Goal: Information Seeking & Learning: Learn about a topic

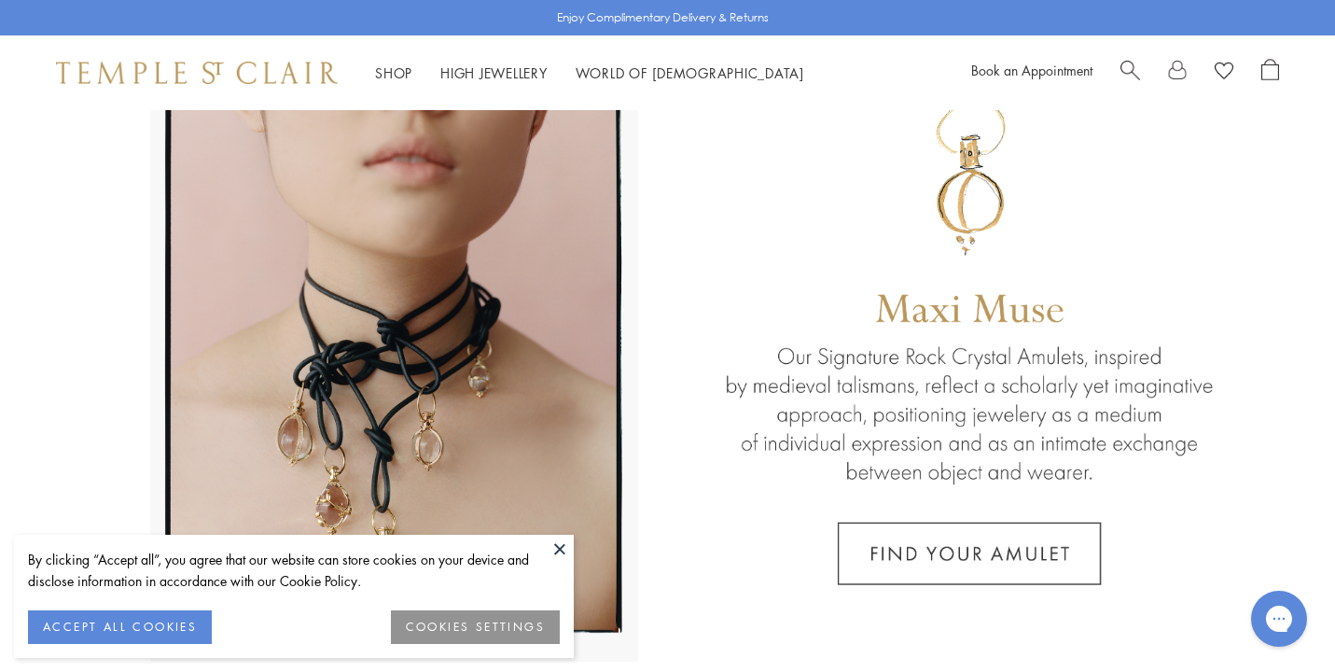
click at [163, 626] on button "ACCEPT ALL COOKIES" at bounding box center [120, 627] width 184 height 34
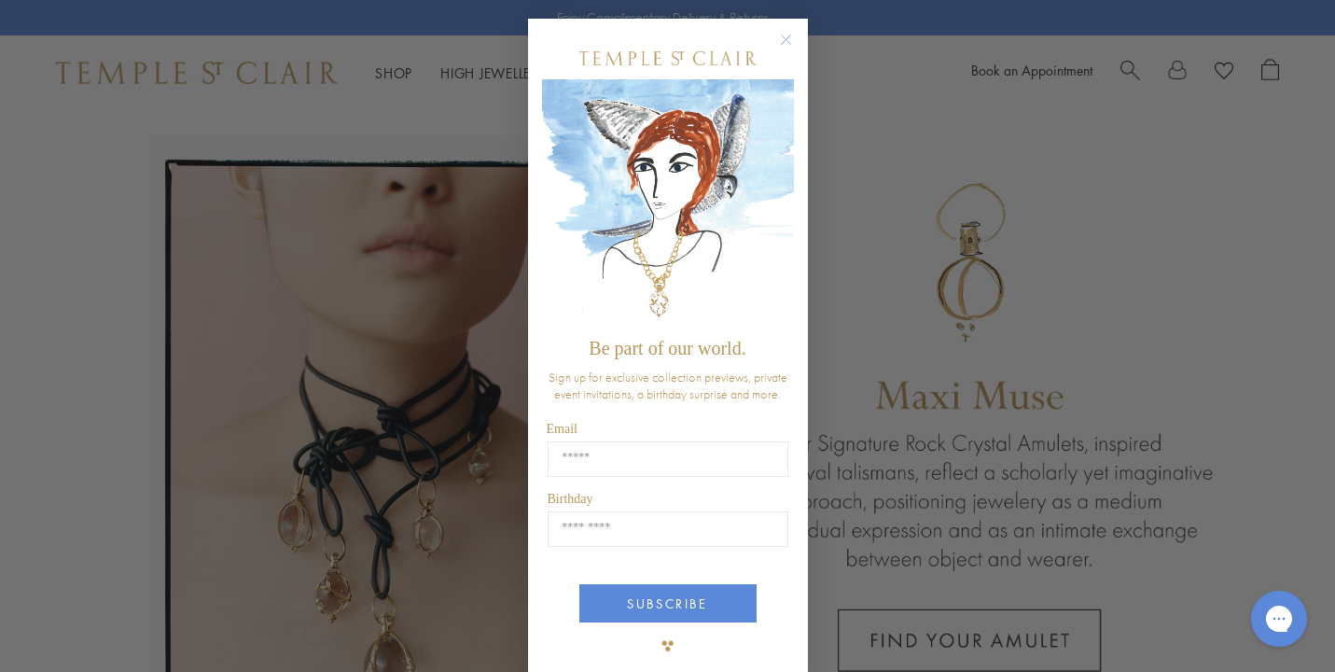
click at [785, 36] on circle "Close dialog" at bounding box center [785, 40] width 22 height 22
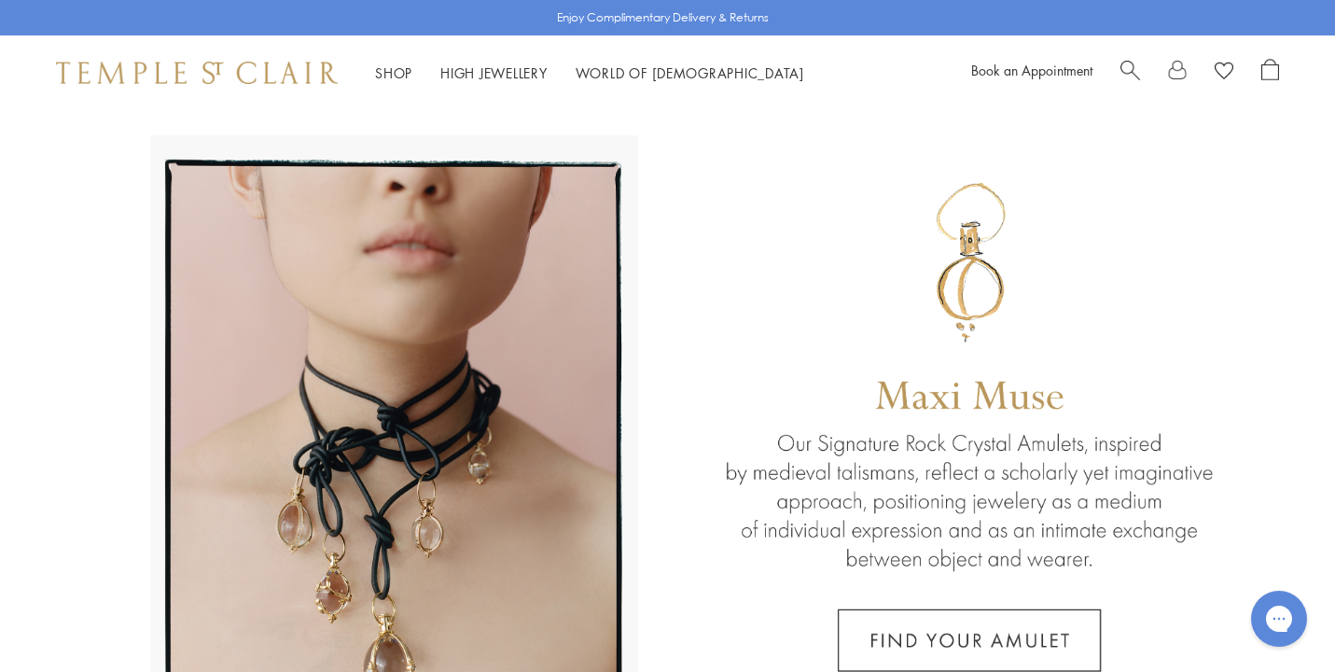
click at [1128, 68] on span "Search" at bounding box center [1130, 69] width 20 height 20
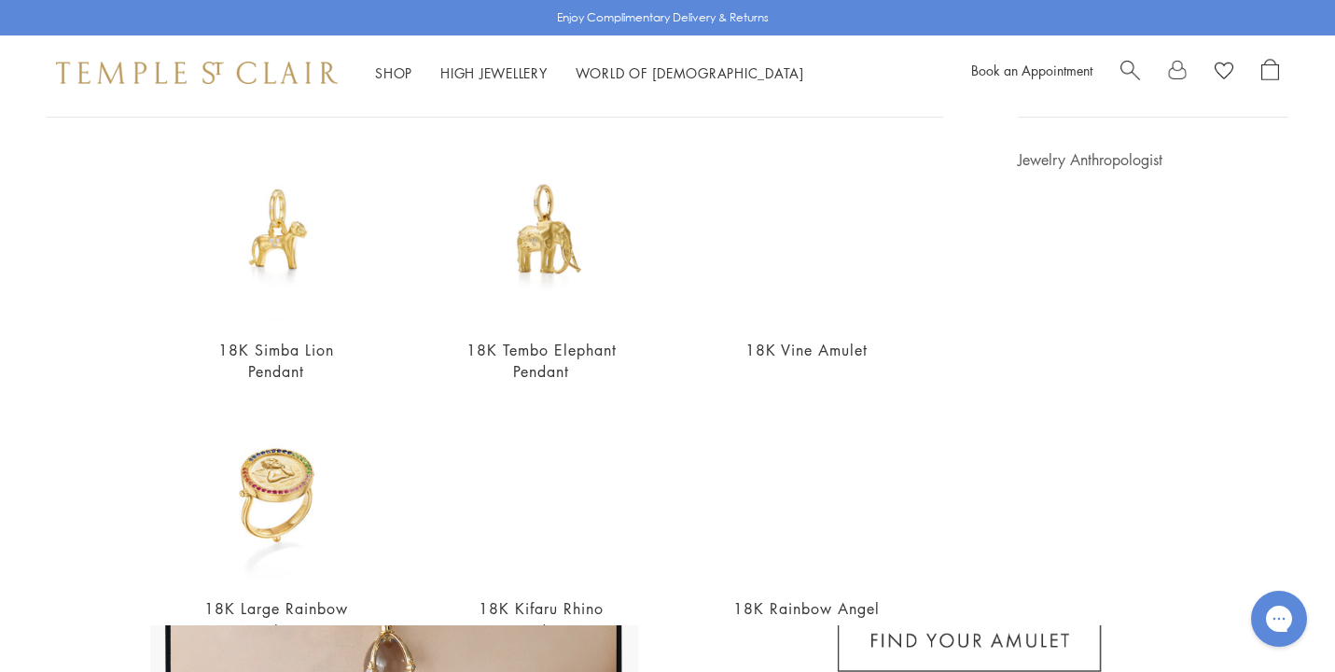
scroll to position [134, 0]
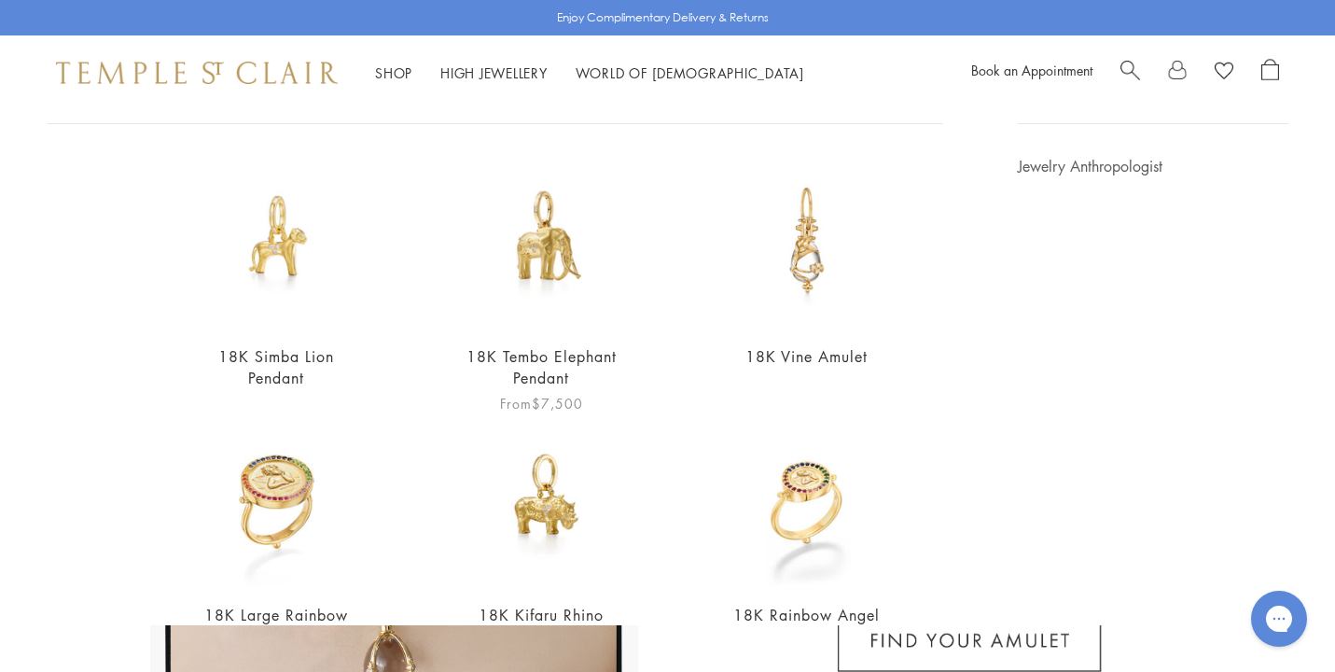
type input "****"
click at [534, 352] on link "18K Tembo Elephant Pendant" at bounding box center [541, 367] width 150 height 42
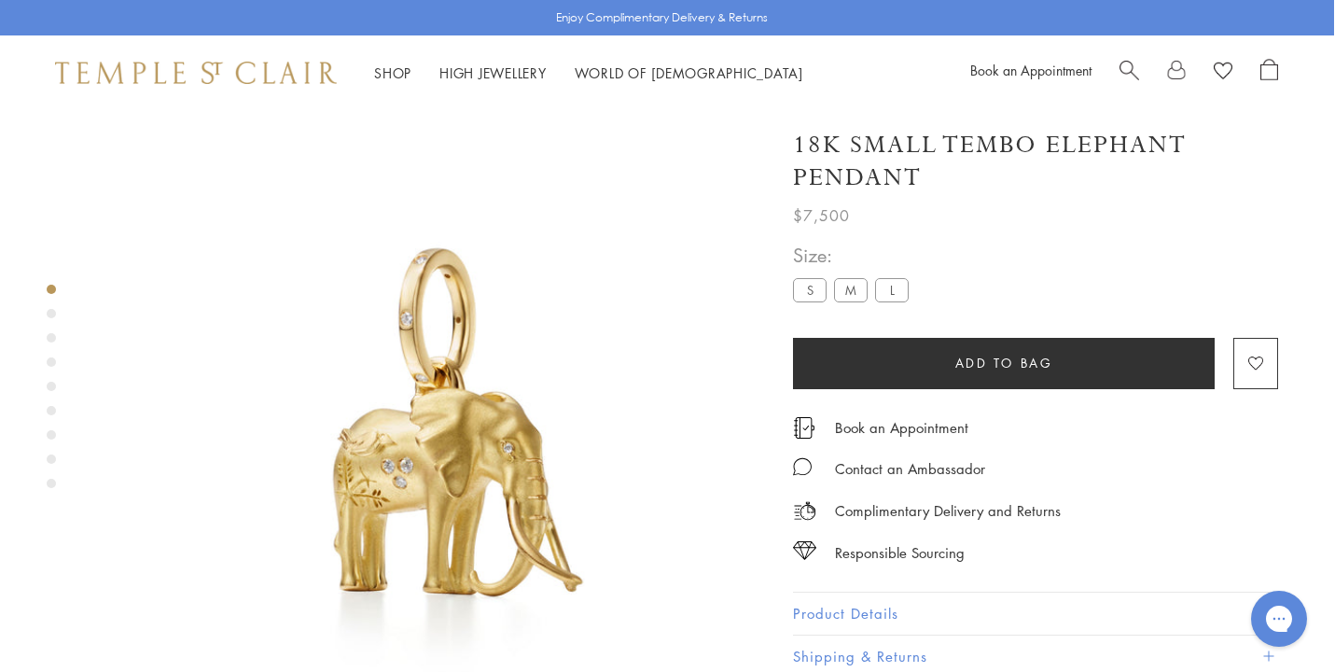
scroll to position [0, 1]
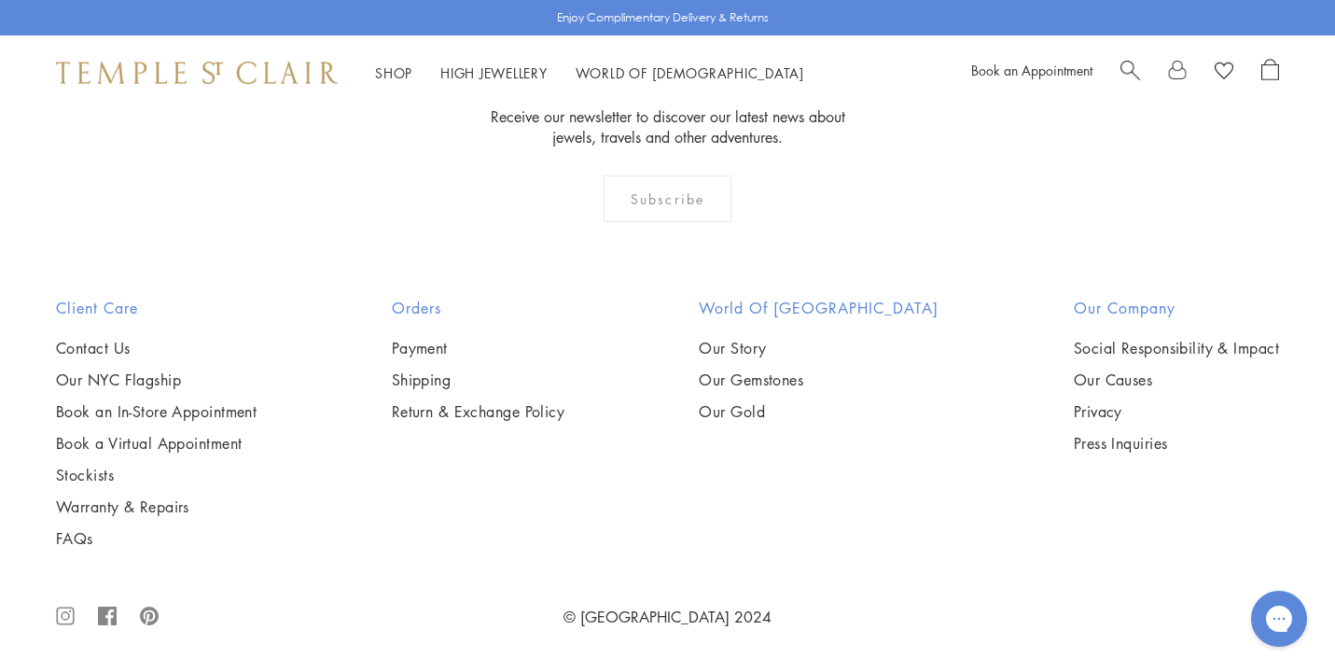
scroll to position [2850, 0]
click at [0, 0] on img at bounding box center [0, 0] width 0 height 0
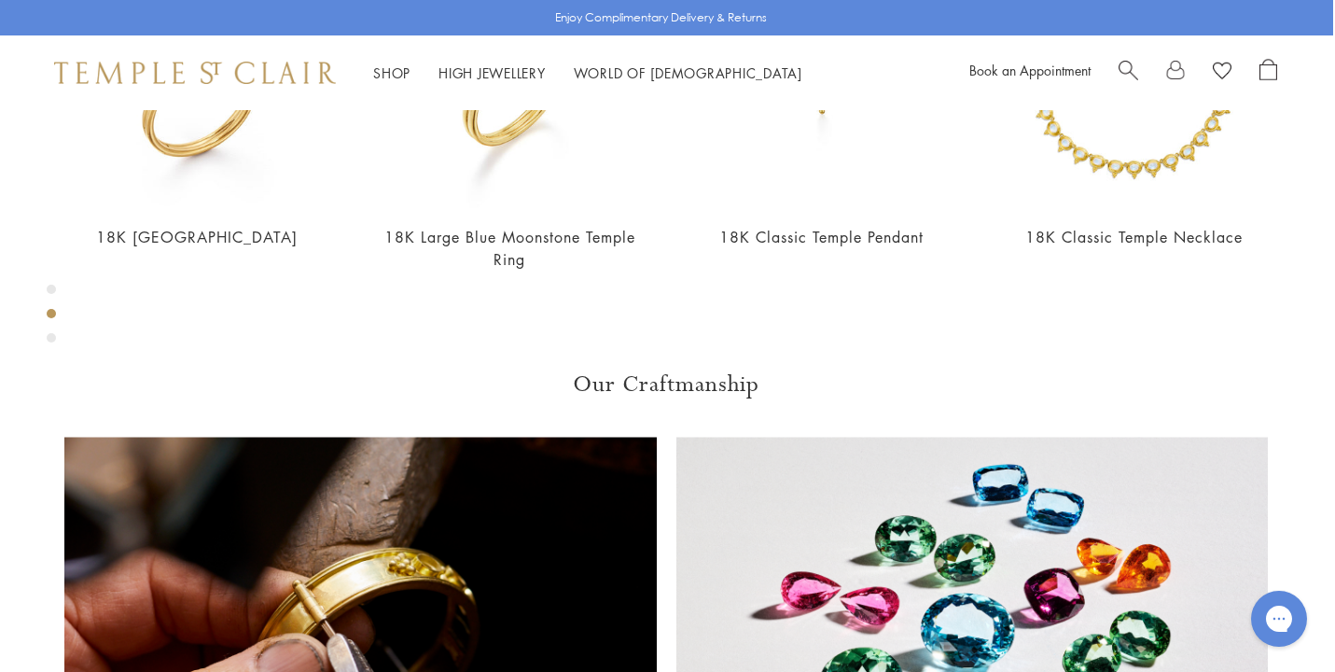
scroll to position [974, 2]
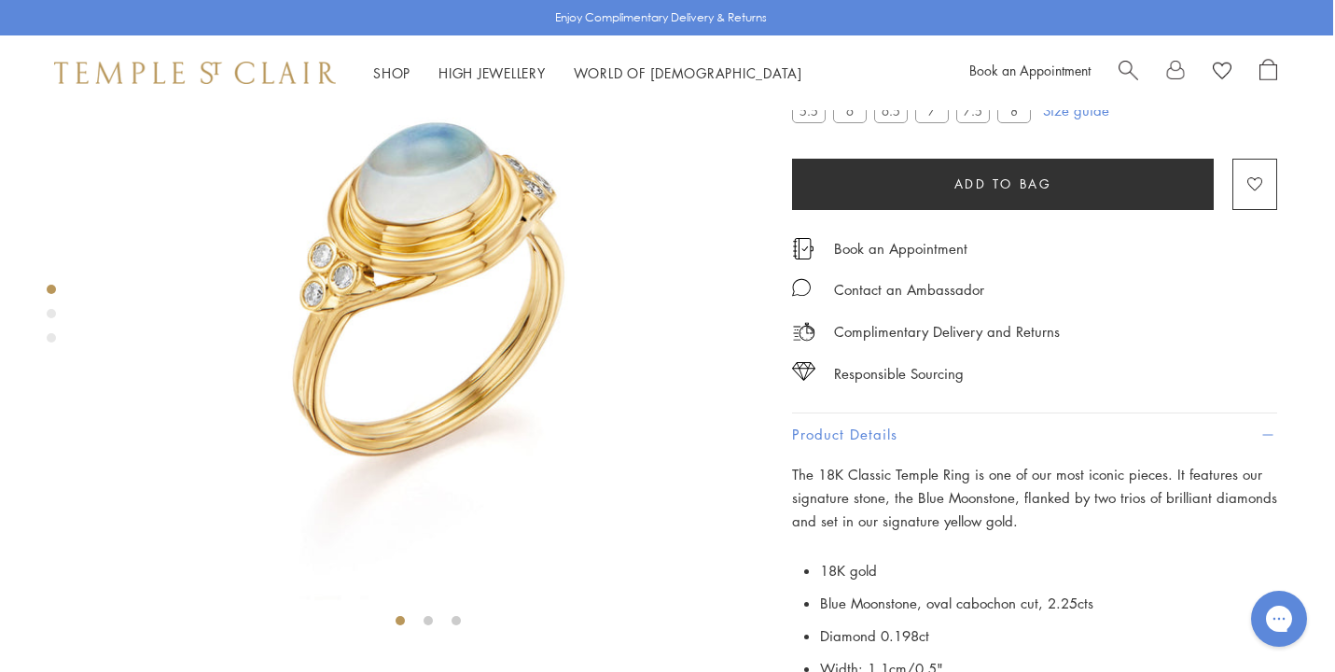
scroll to position [0, 2]
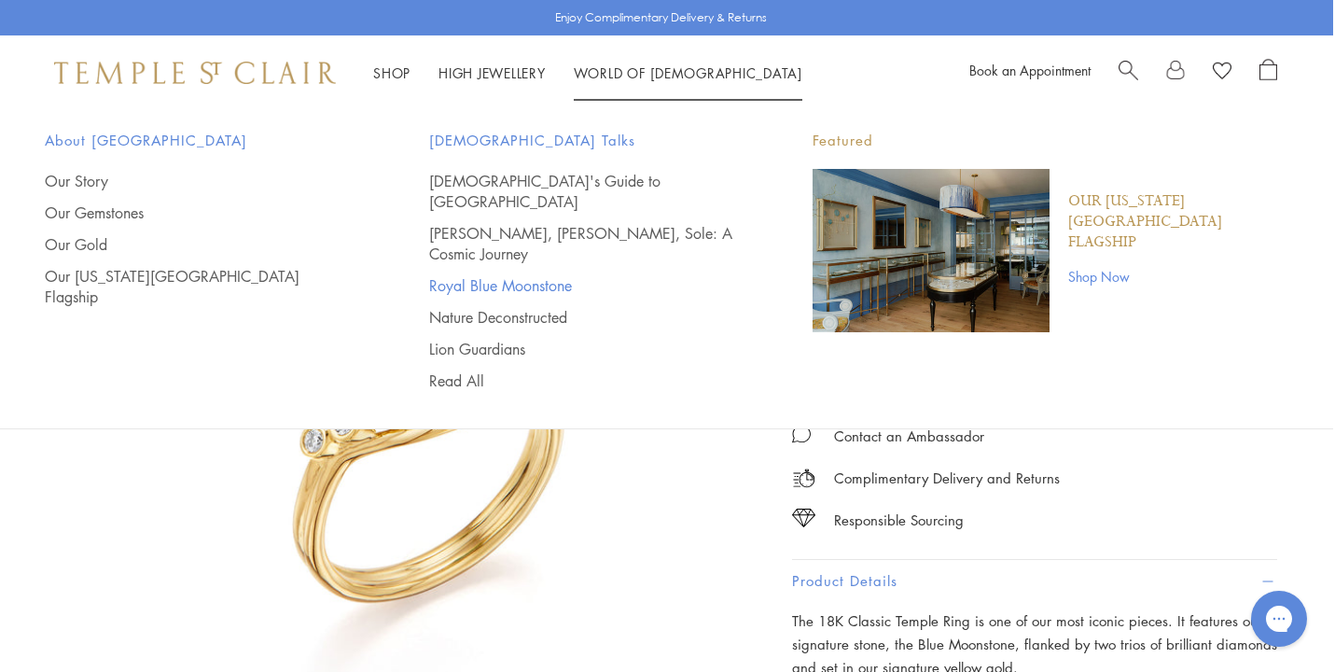
click at [550, 275] on link "Royal Blue Moonstone" at bounding box center [584, 285] width 310 height 21
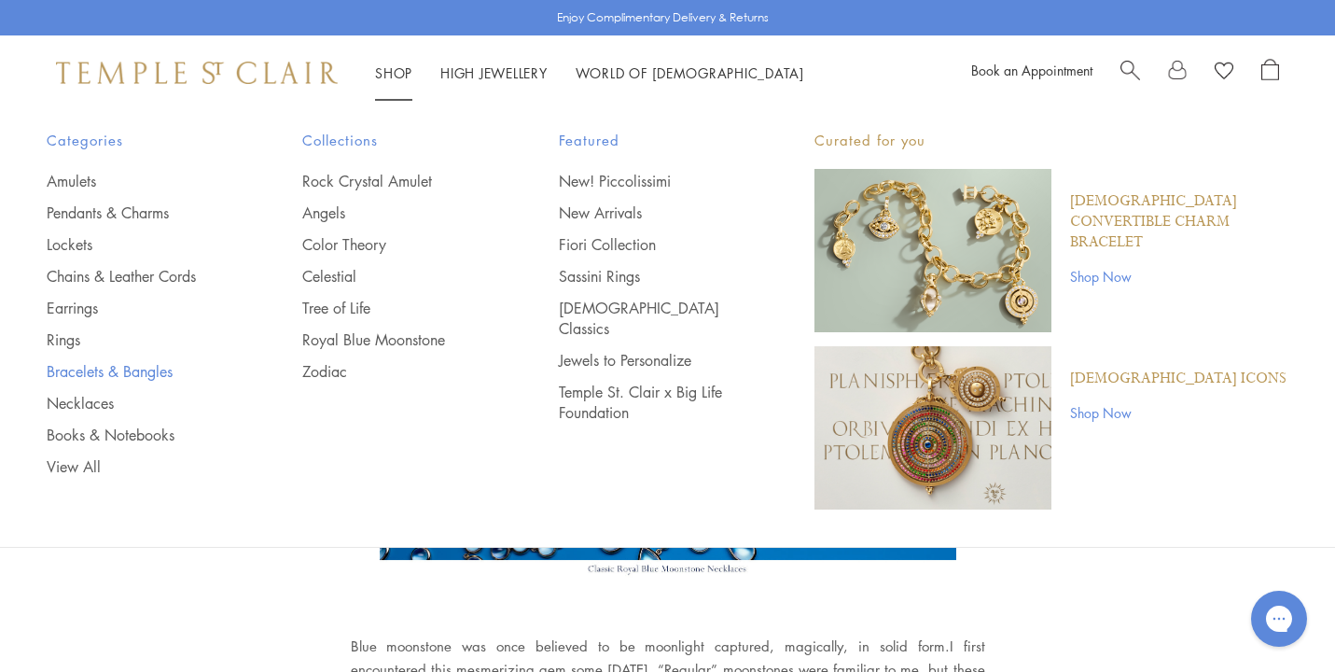
click at [146, 367] on link "Bracelets & Bangles" at bounding box center [137, 371] width 181 height 21
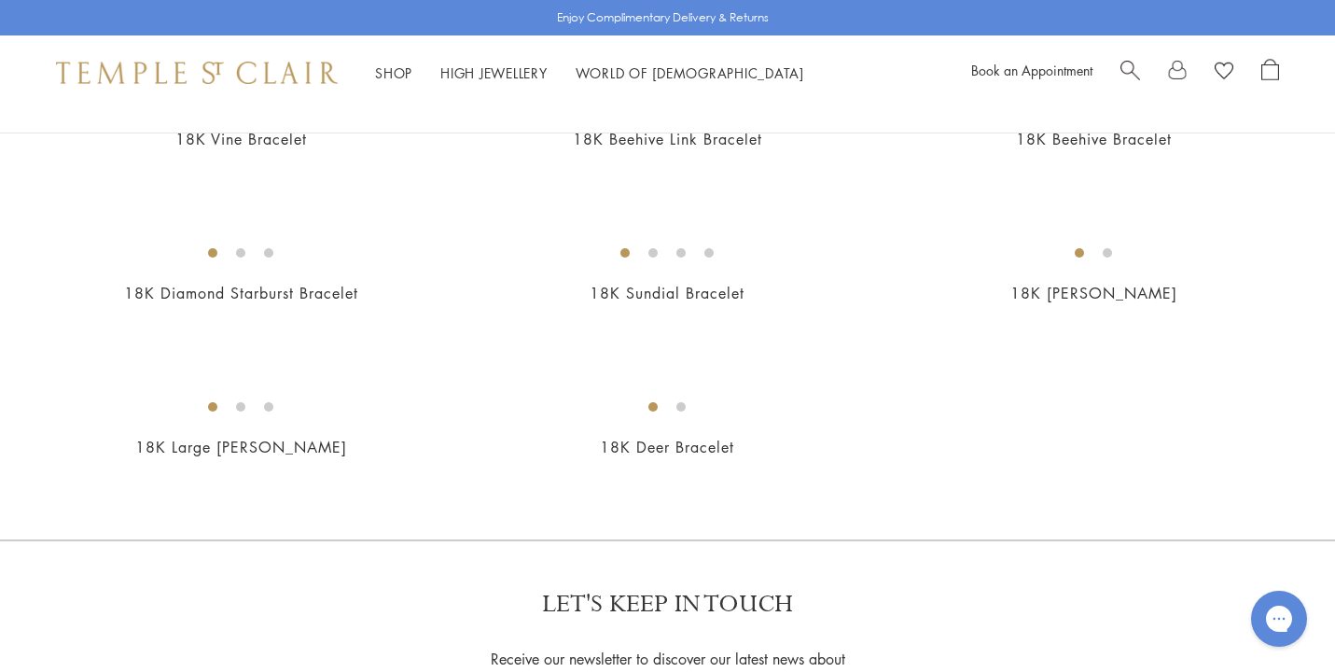
scroll to position [1863, 0]
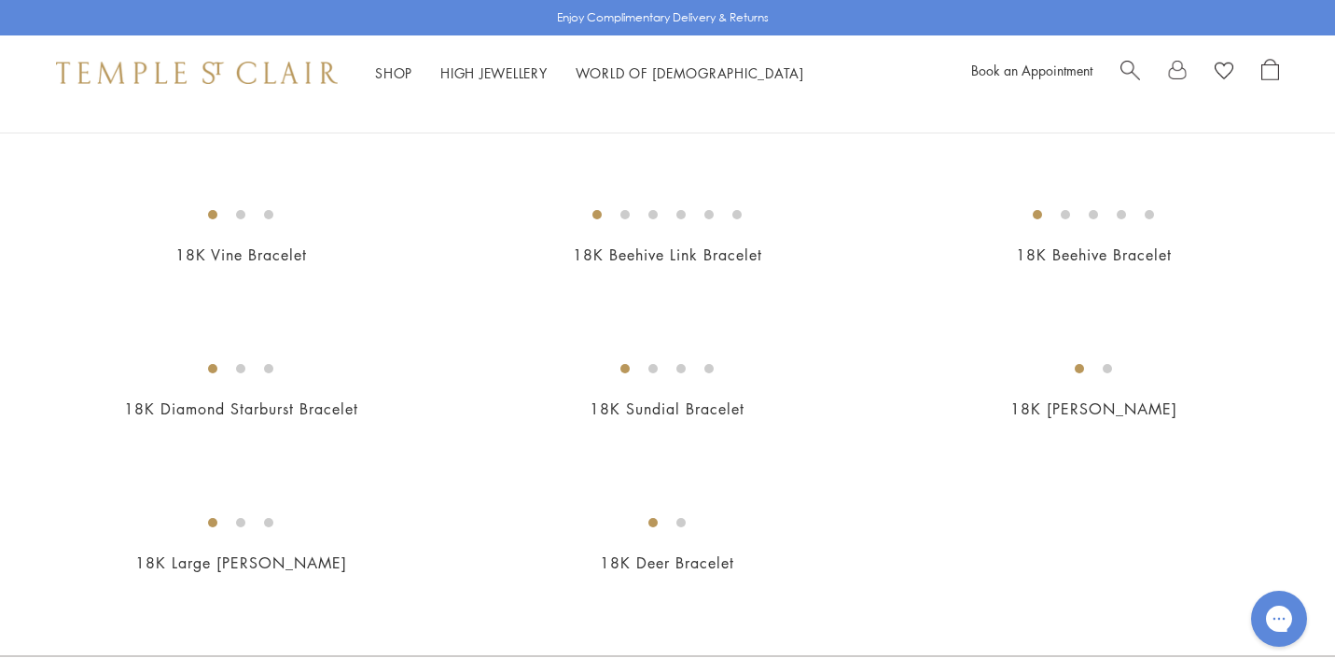
click at [0, 0] on img at bounding box center [0, 0] width 0 height 0
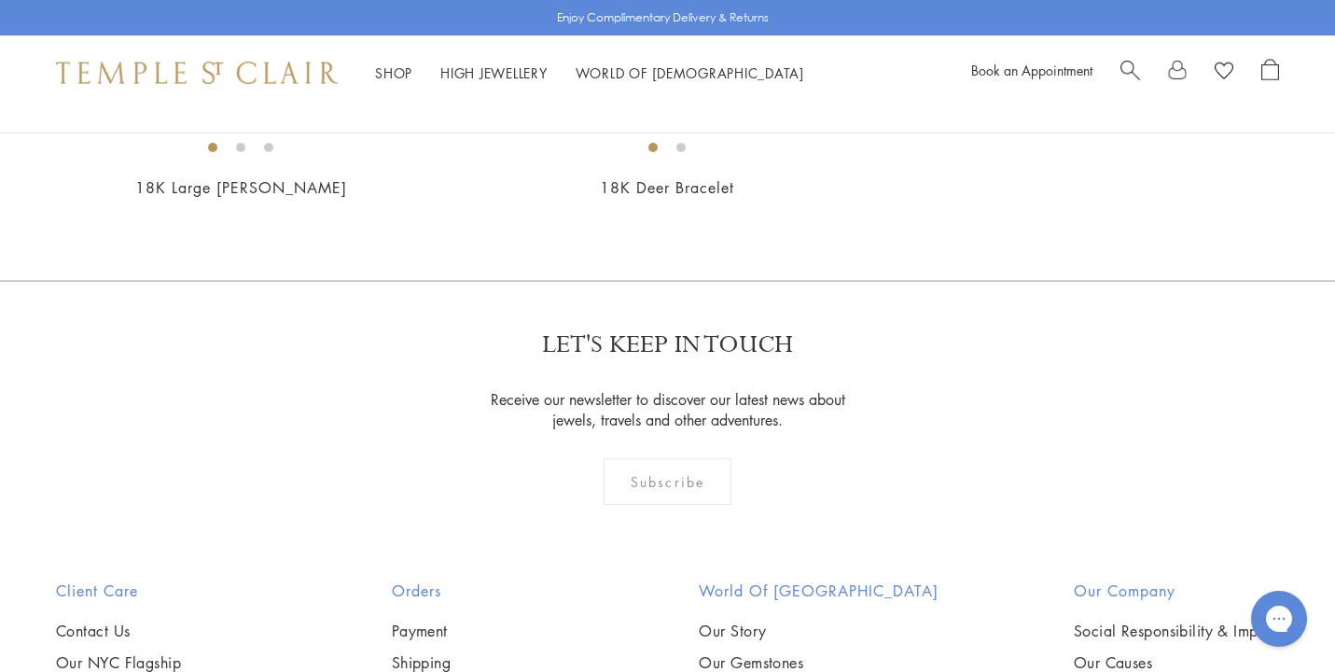
scroll to position [2282, 0]
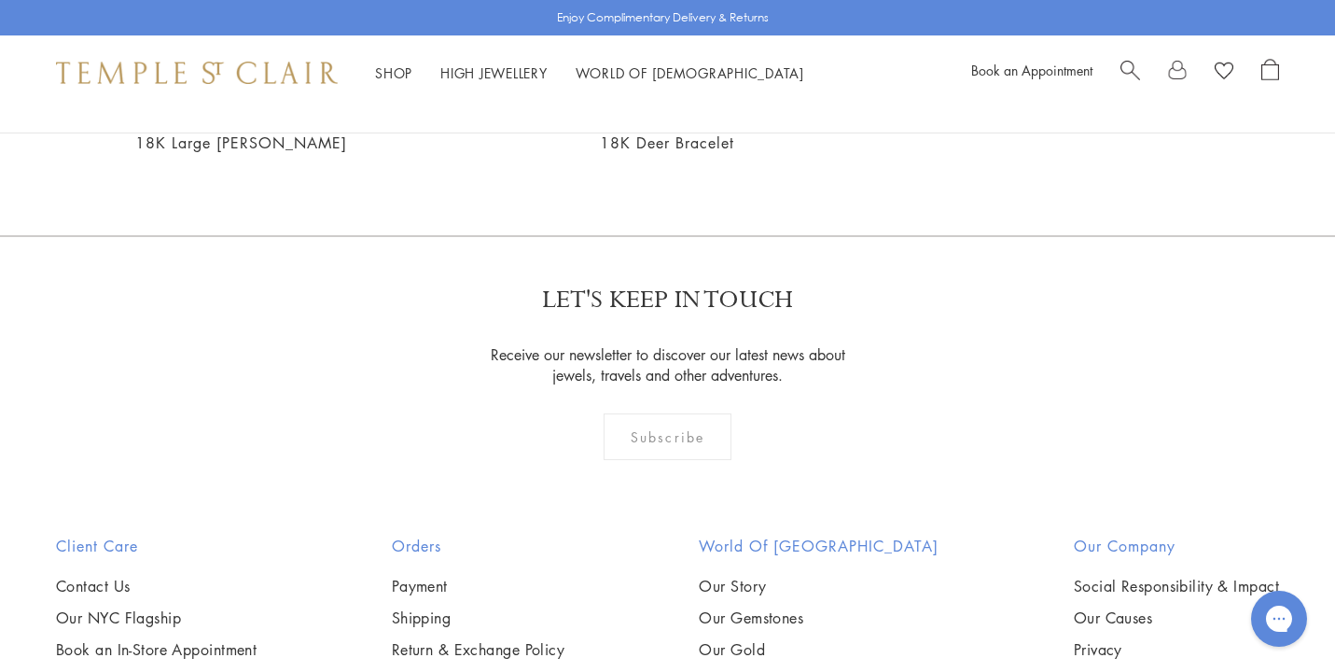
click at [0, 0] on img at bounding box center [0, 0] width 0 height 0
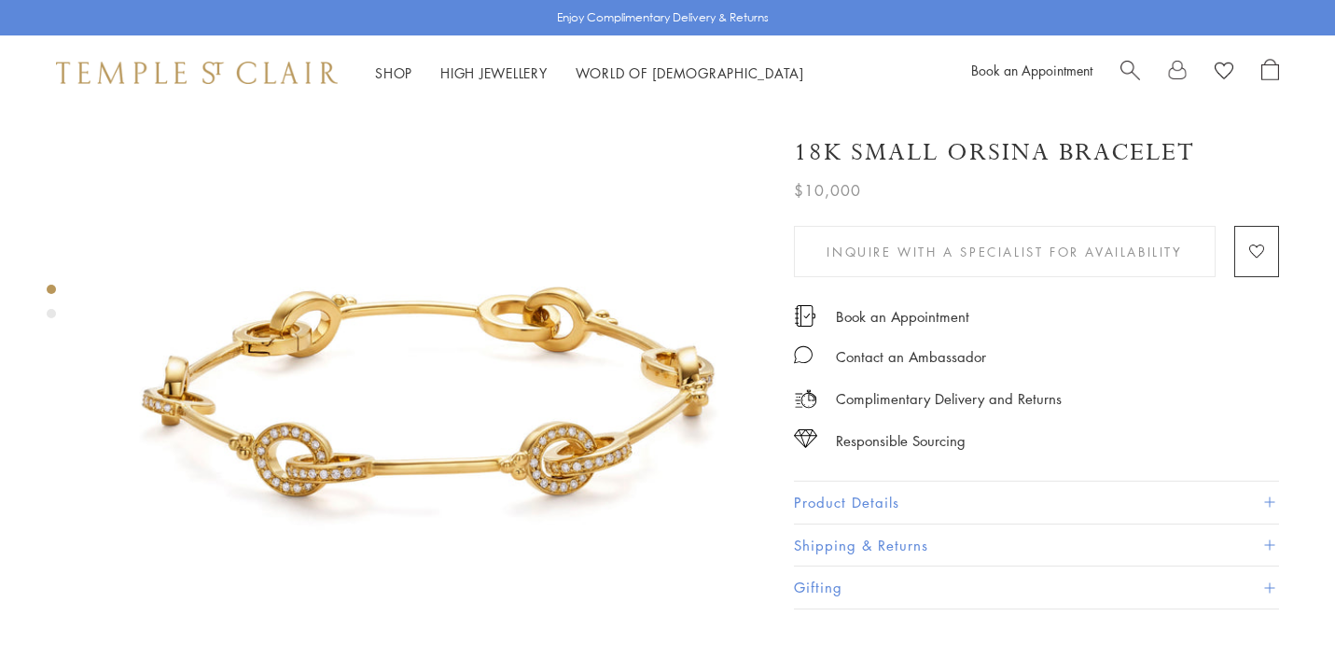
scroll to position [47, 0]
click at [870, 493] on button "Product Details" at bounding box center [1036, 502] width 485 height 42
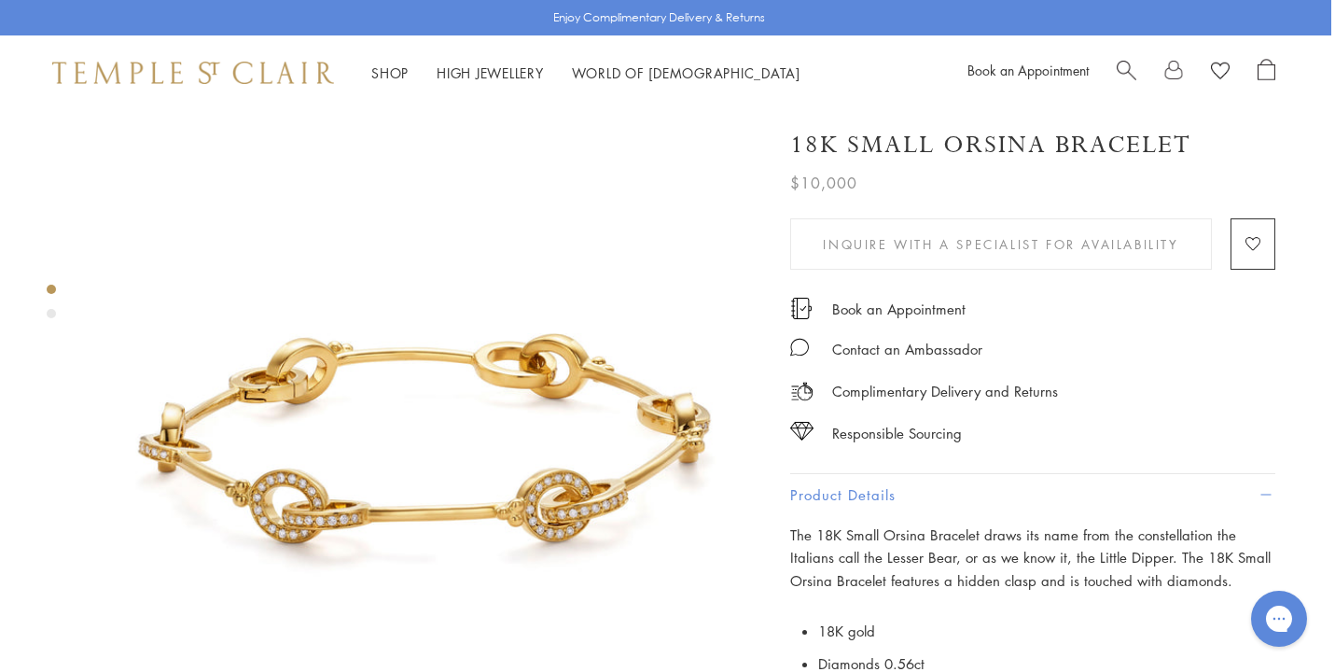
scroll to position [0, 4]
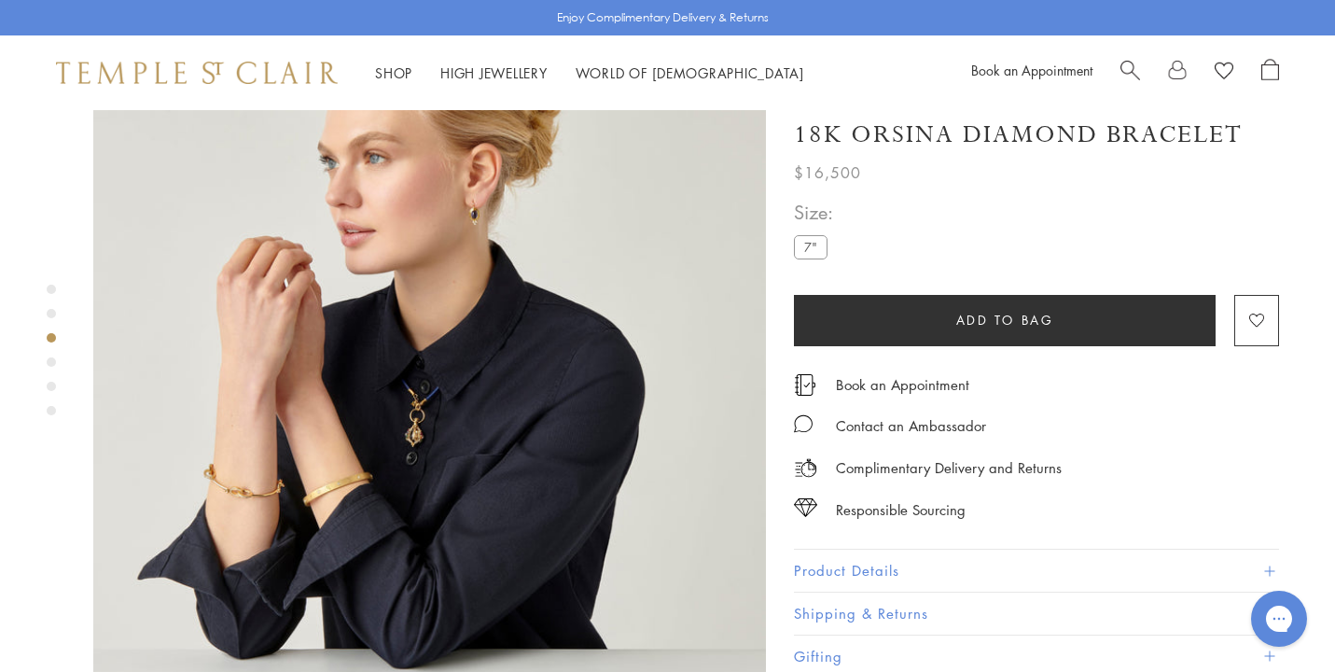
scroll to position [1503, 0]
click at [262, 403] on img at bounding box center [429, 344] width 672 height 672
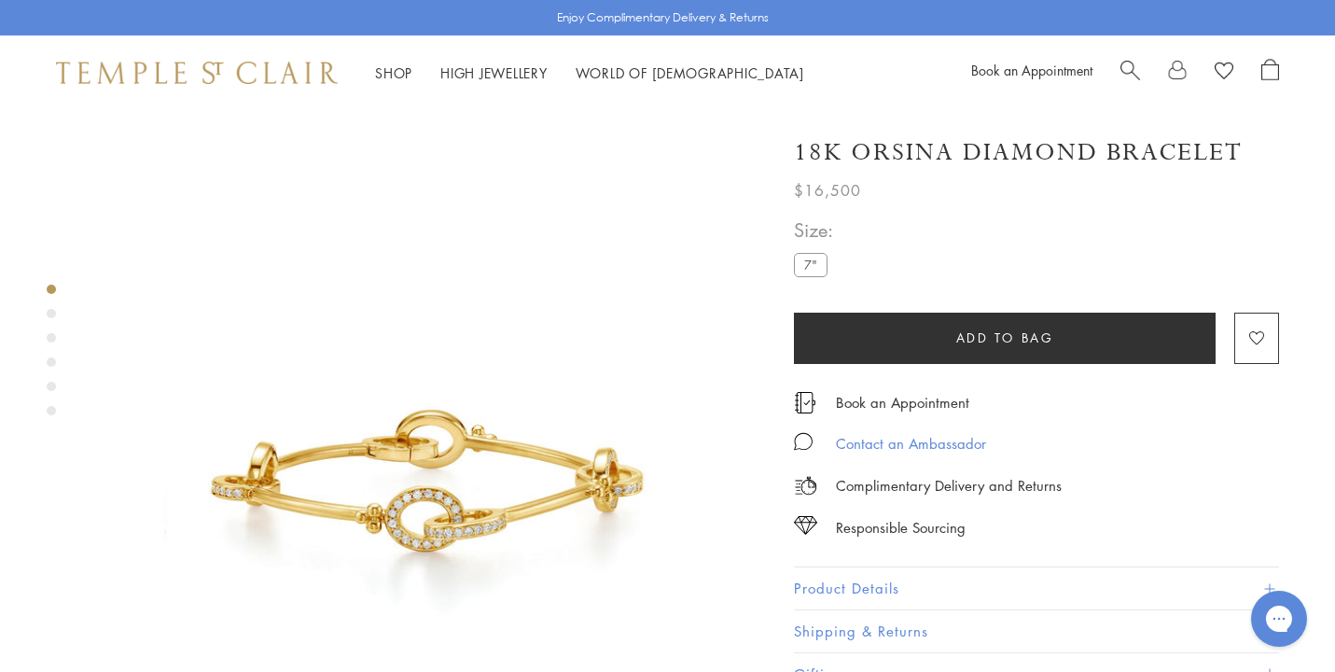
click at [911, 438] on div "Contact an Ambassador" at bounding box center [911, 443] width 150 height 23
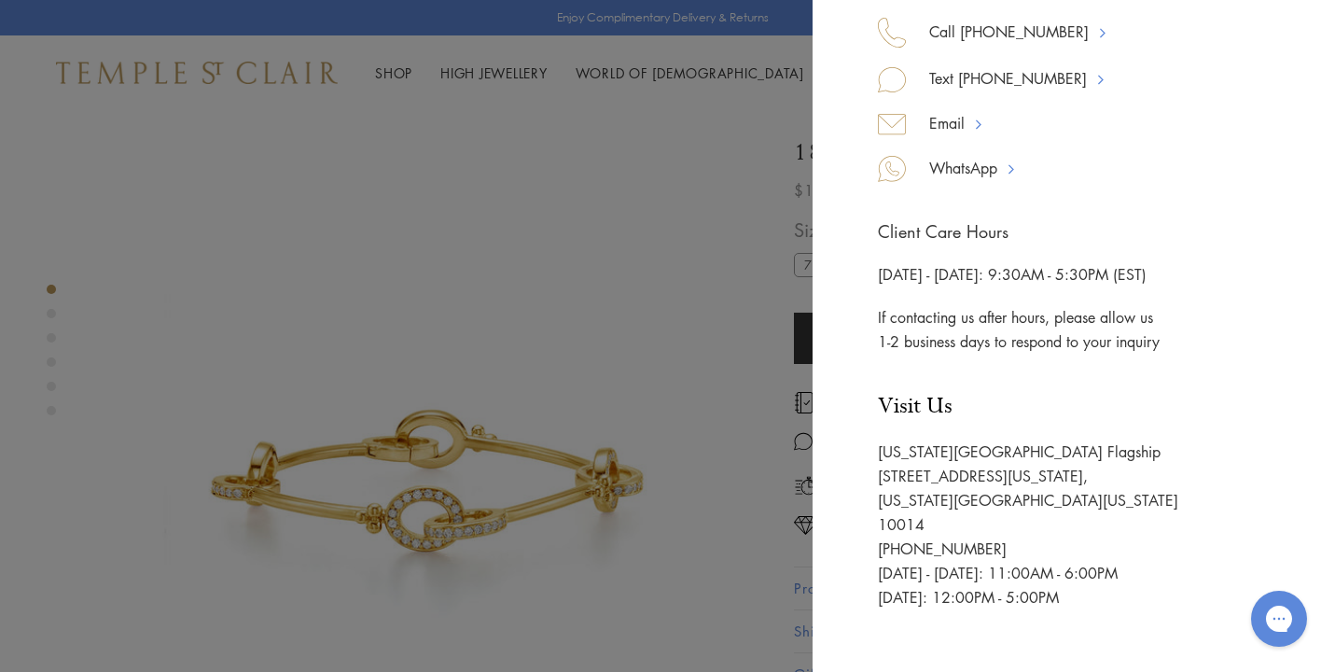
scroll to position [256, 0]
click at [703, 311] on div "Let us help you Call 877-494-8317 Text 917-755-3121 Email WhatsApp Client Care …" at bounding box center [667, 336] width 1335 height 672
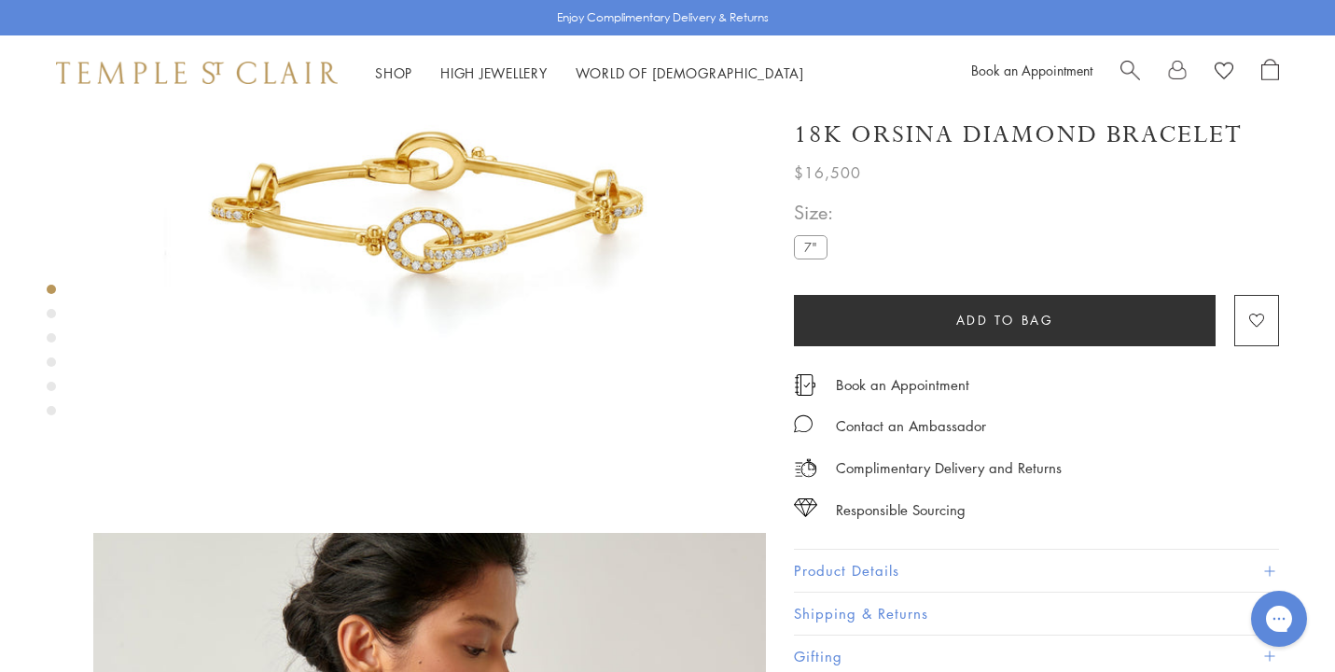
scroll to position [284, 1]
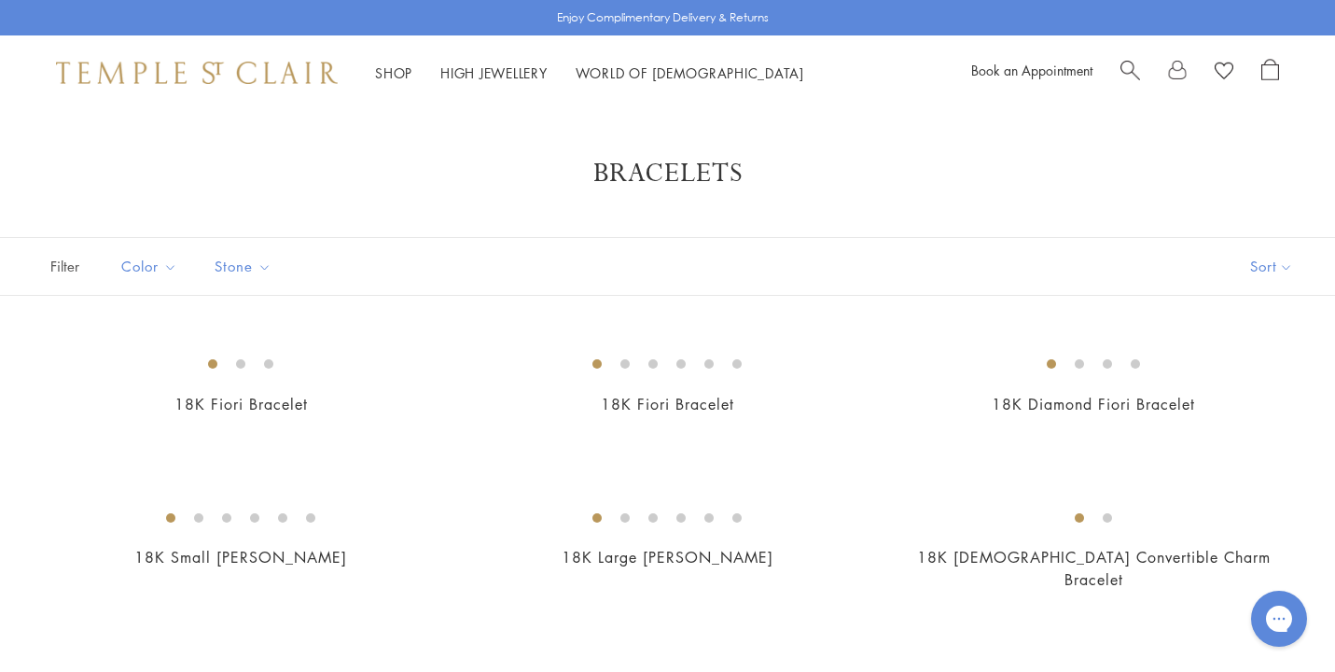
click at [1128, 66] on span "Search" at bounding box center [1130, 69] width 20 height 20
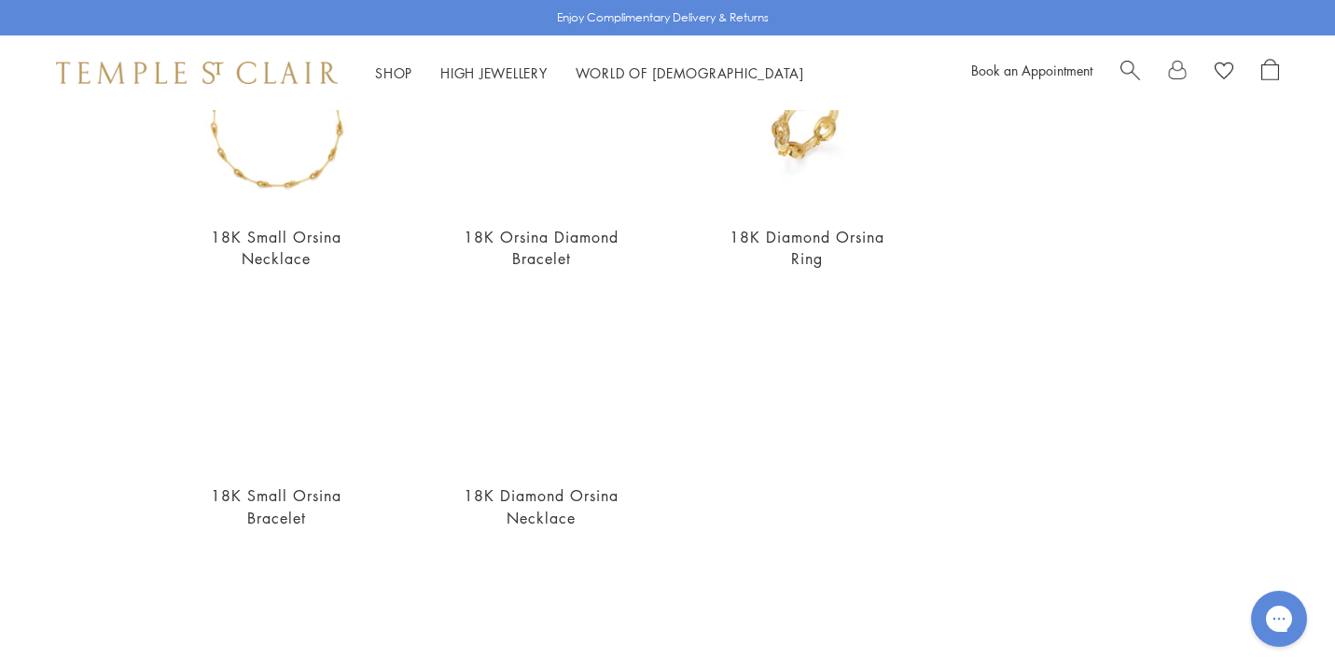
scroll to position [253, 0]
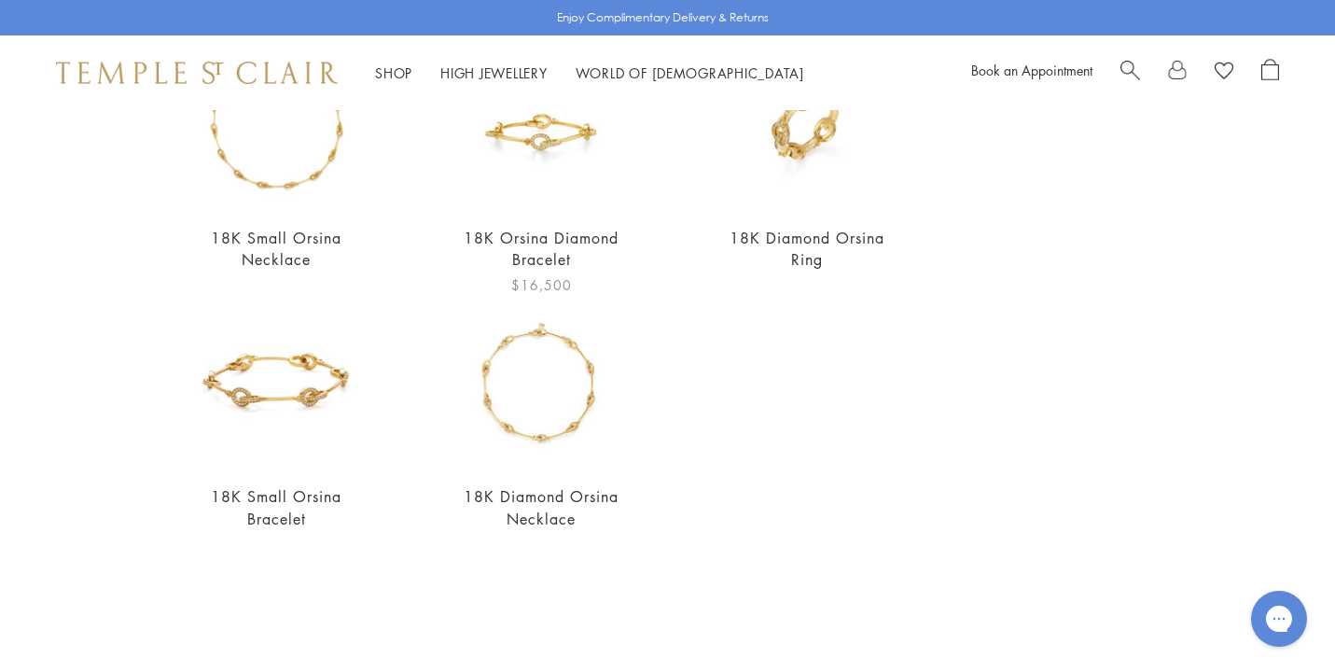
type input "******"
click at [542, 239] on link "18K Orsina Diamond Bracelet" at bounding box center [541, 249] width 155 height 42
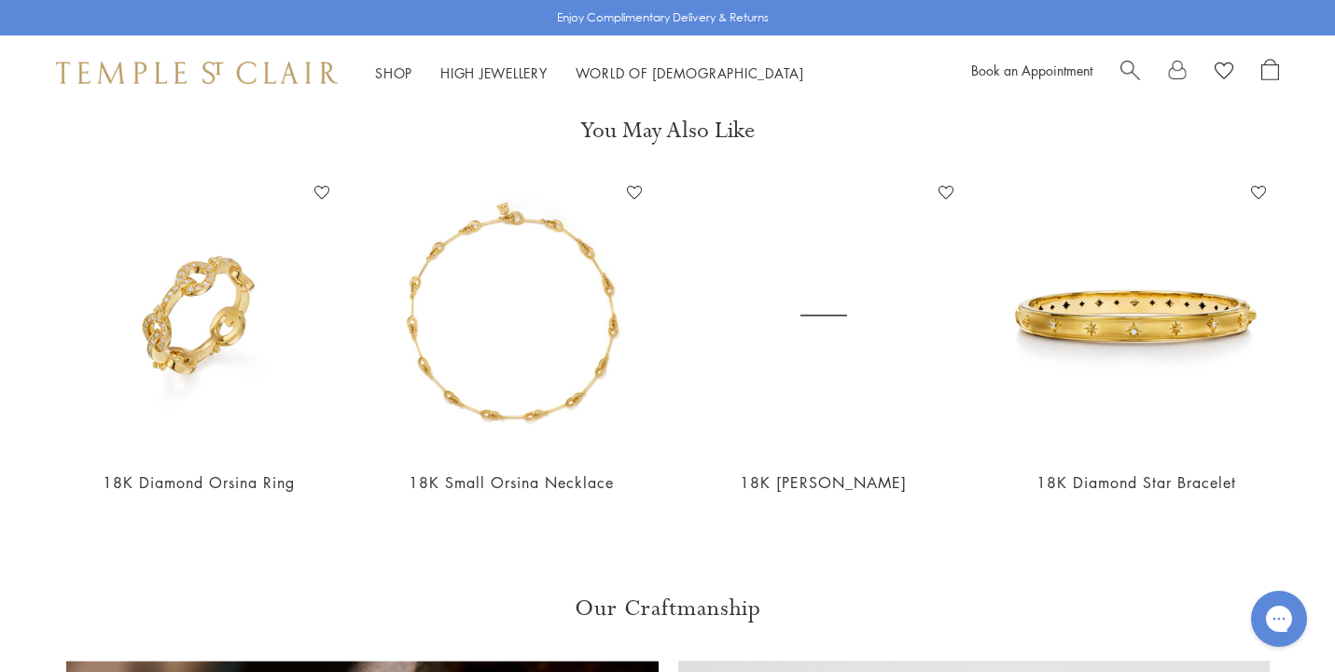
scroll to position [4262, 0]
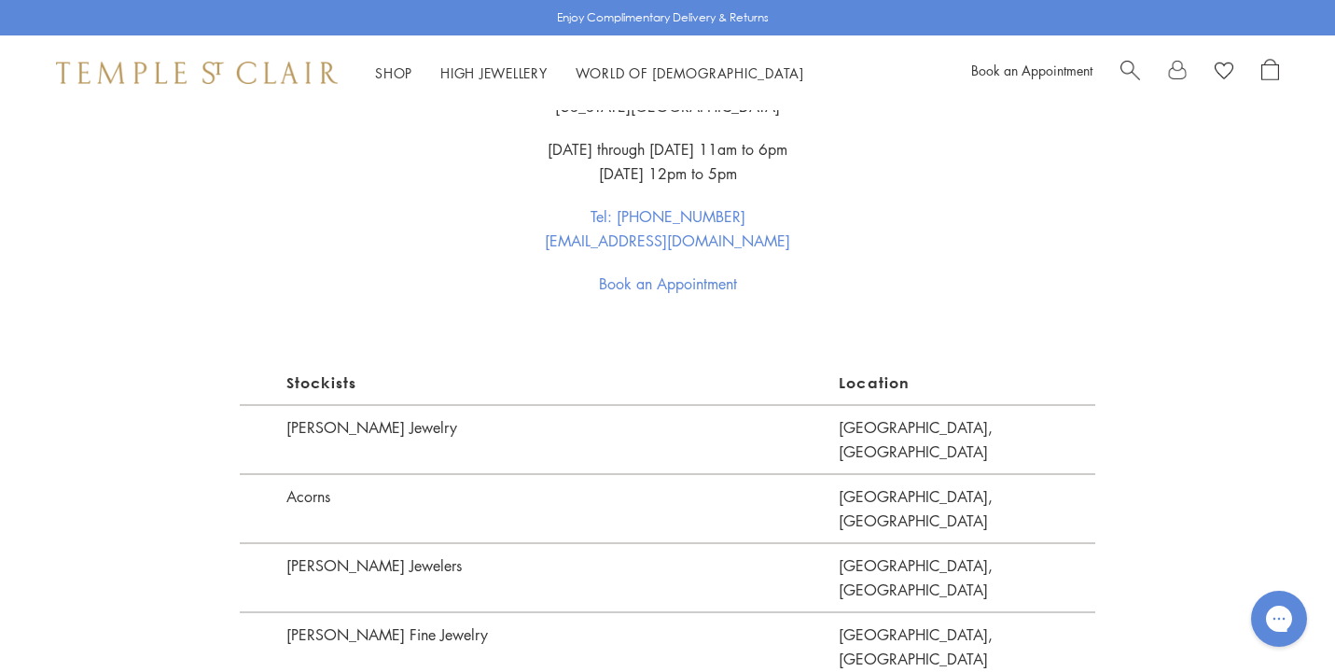
scroll to position [1009, 0]
